Goal: Find specific page/section: Locate item on page

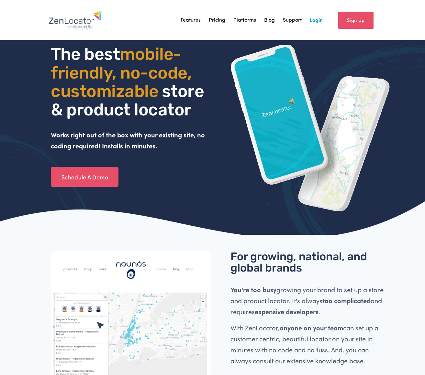
click at [315, 20] on link "Login" at bounding box center [316, 20] width 13 height 10
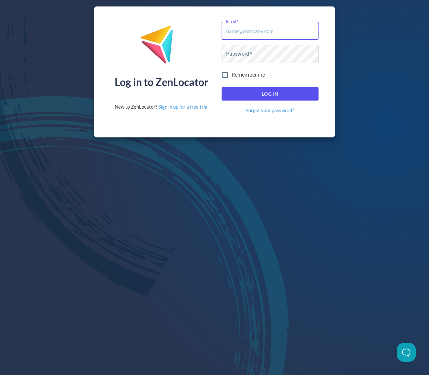
type input "tyler@crookedspoonicecream.com"
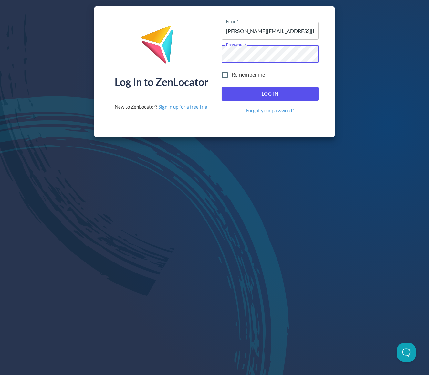
click at [270, 94] on button "Log In" at bounding box center [270, 94] width 97 height 14
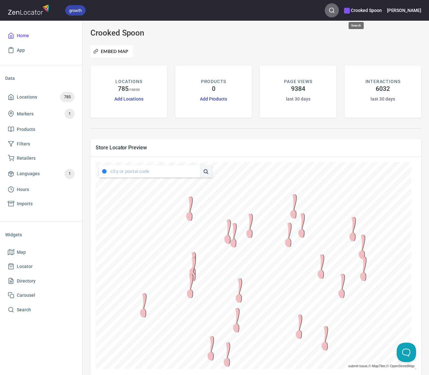
click at [339, 9] on button "button" at bounding box center [332, 10] width 14 height 14
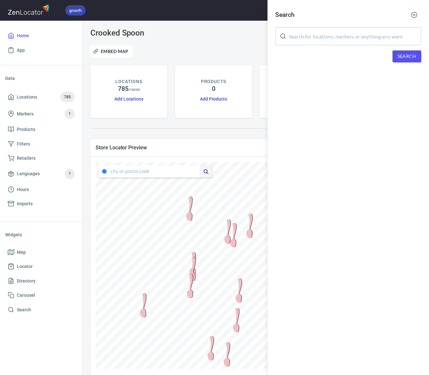
click at [303, 35] on input "text" at bounding box center [355, 36] width 133 height 18
type input "biddle"
click at [403, 52] on span "Search" at bounding box center [407, 56] width 18 height 8
click at [320, 88] on div "Sherms Medford, 2230 Biddle Road, Medford, Oregon, United States" at bounding box center [349, 89] width 146 height 6
